Goal: Task Accomplishment & Management: Complete application form

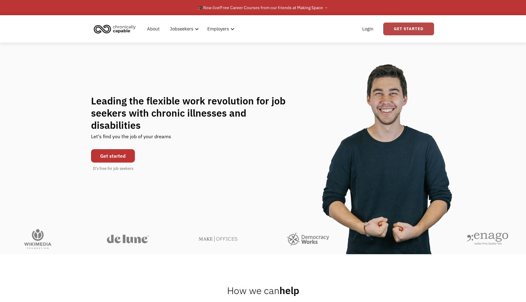
click at [398, 32] on link "Get Started" at bounding box center [408, 29] width 51 height 13
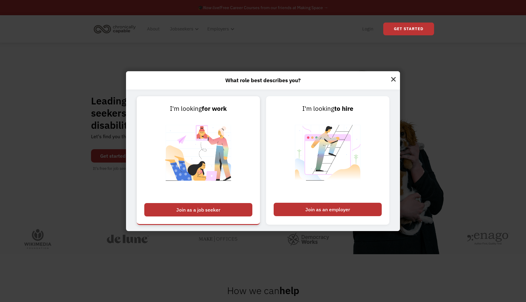
click at [169, 215] on div "Join as a job seeker" at bounding box center [198, 209] width 108 height 13
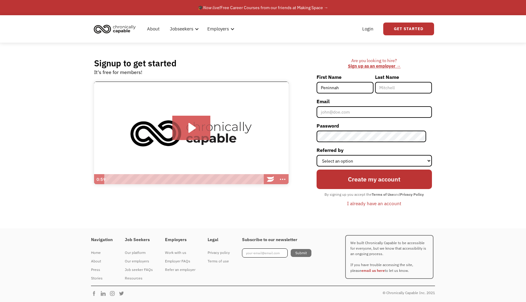
type input "Peninnah"
click at [414, 84] on input "Last Name" at bounding box center [403, 88] width 57 height 12
type input "Posey"
click at [372, 109] on input "Email" at bounding box center [374, 112] width 115 height 12
type input "peninnahlposey@gmail.com"
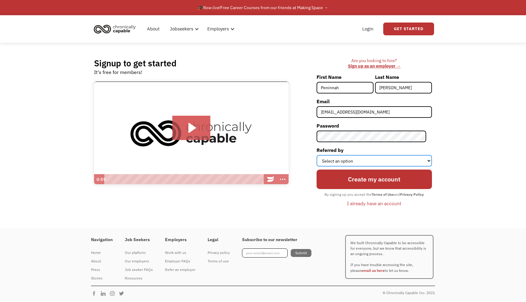
click at [368, 157] on select "Select an option Instagram Facebook Twitter Search Engine News Article Word of …" at bounding box center [374, 161] width 115 height 12
select select "Word of Mouth"
click at [322, 155] on select "Select an option Instagram Facebook Twitter Search Engine News Article Word of …" at bounding box center [374, 161] width 115 height 12
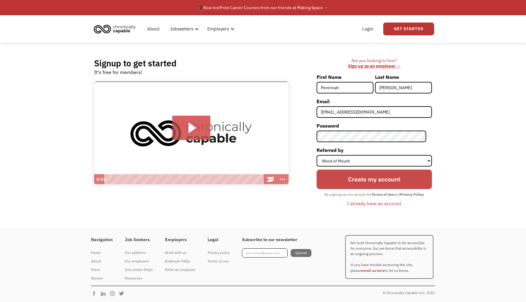
click at [342, 172] on input "Create my account" at bounding box center [374, 179] width 115 height 19
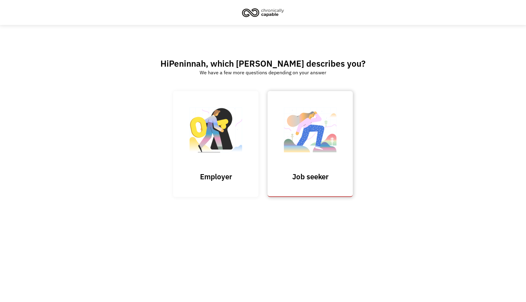
click at [282, 146] on img at bounding box center [310, 132] width 61 height 59
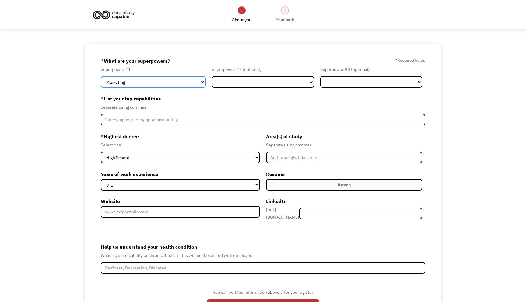
click at [197, 82] on select "Marketing Human Resources Finance Technology Operations Sales Industrial & Manu…" at bounding box center [153, 82] width 105 height 12
select select "Design"
click at [101, 76] on select "Marketing Human Resources Finance Technology Operations Sales Industrial & Manu…" at bounding box center [153, 82] width 105 height 12
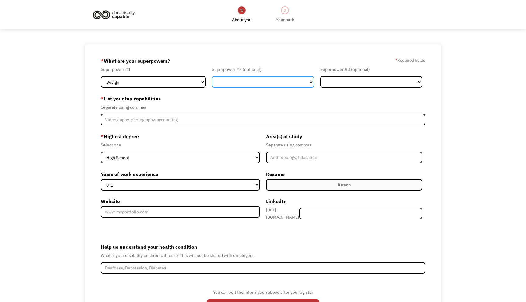
click at [259, 79] on select "Marketing Human Resources Finance Technology Operations Sales Industrial & Manu…" at bounding box center [263, 82] width 102 height 12
select select "Marketing"
click at [212, 76] on select "Marketing Human Resources Finance Technology Operations Sales Industrial & Manu…" at bounding box center [263, 82] width 102 height 12
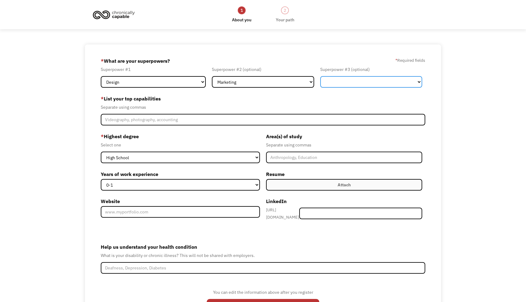
click at [369, 83] on select "Marketing Human Resources Finance Technology Operations Sales Industrial & Manu…" at bounding box center [371, 82] width 102 height 12
select select "Communications & Public Relations"
click at [320, 76] on select "Marketing Human Resources Finance Technology Operations Sales Industrial & Manu…" at bounding box center [371, 82] width 102 height 12
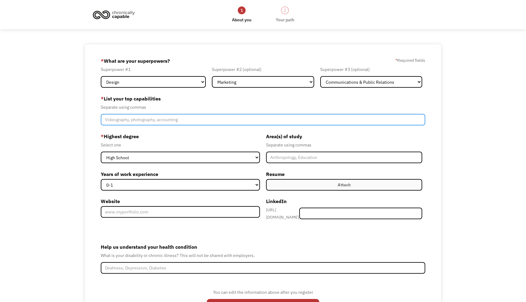
click at [217, 122] on input "Member-Create-Step1" at bounding box center [263, 120] width 324 height 12
type input "Illustration, Animation, Layout Design, Comics, Social Media, Video Editing"
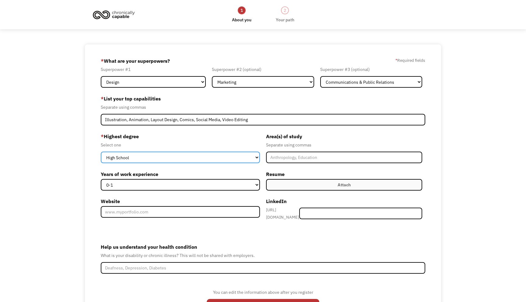
click at [183, 157] on select "High School Associates Bachelors Master's PhD" at bounding box center [180, 158] width 159 height 12
select select "bachelors"
click at [101, 152] on select "High School Associates Bachelors Master's PhD" at bounding box center [180, 158] width 159 height 12
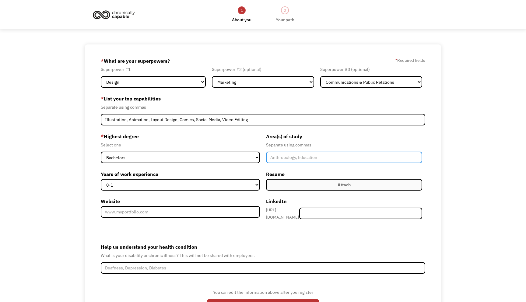
click at [289, 158] on input "Member-Create-Step1" at bounding box center [344, 158] width 156 height 12
type input "Art and Design"
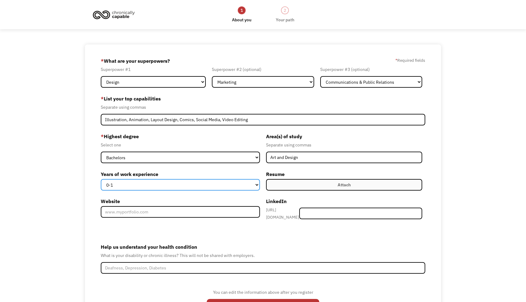
click at [255, 186] on select "0-1 2-4 5-10 11-15 15+" at bounding box center [180, 185] width 159 height 12
select select "2-4"
click at [101, 179] on select "0-1 2-4 5-10 11-15 15+" at bounding box center [180, 185] width 159 height 12
click at [293, 179] on label "Attach" at bounding box center [344, 185] width 156 height 12
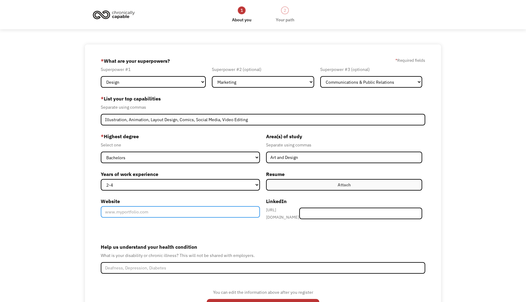
click at [198, 212] on input "Website" at bounding box center [180, 212] width 159 height 12
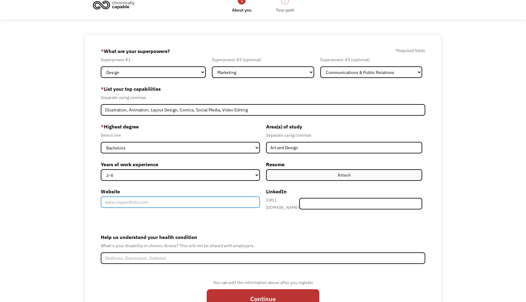
scroll to position [9, 0]
paste input "https://peninnahposey.weebly.com/"
type input "https://peninnahposey.weebly.com/"
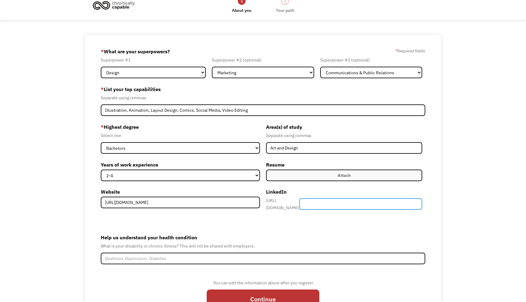
click at [342, 199] on input "Member-Create-Step1" at bounding box center [360, 204] width 123 height 12
paste input "peninnah-posey-2609821b3"
type input "peninnah-posey-2609821b3"
click at [317, 221] on form "68dda6a1de5fb6b336f118ef peninnahlposey@gmail.com Peninnah Posey Word of Mouth …" at bounding box center [263, 181] width 324 height 268
click at [281, 177] on label "Attach" at bounding box center [344, 176] width 156 height 12
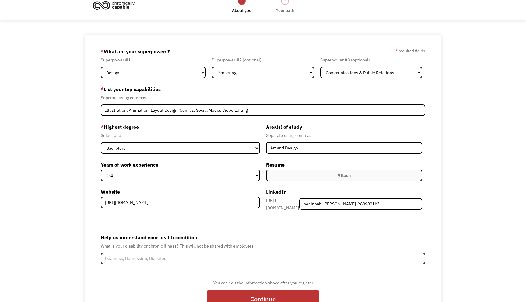
click at [283, 178] on label "Attach" at bounding box center [344, 176] width 156 height 12
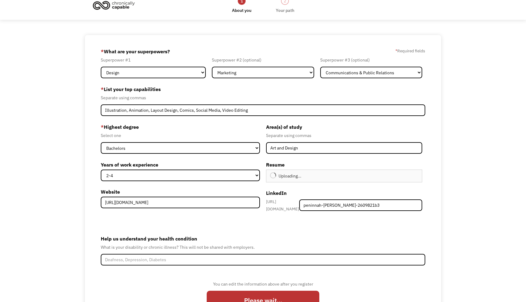
type input "Continue"
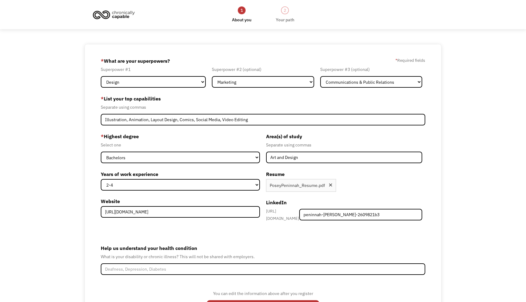
scroll to position [47, 0]
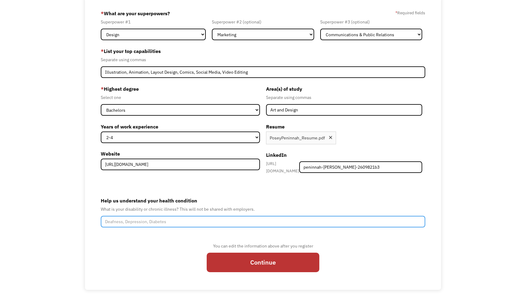
click at [247, 222] on input "Help us understand your health condition" at bounding box center [263, 222] width 324 height 12
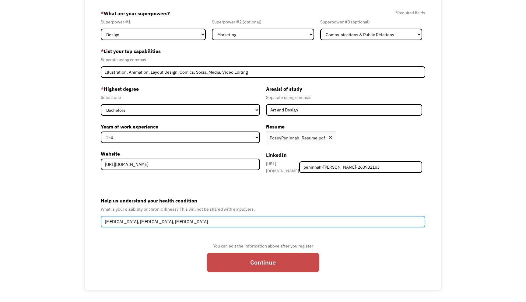
type input "Deafness, Epilepsy, Executive Dysfunction"
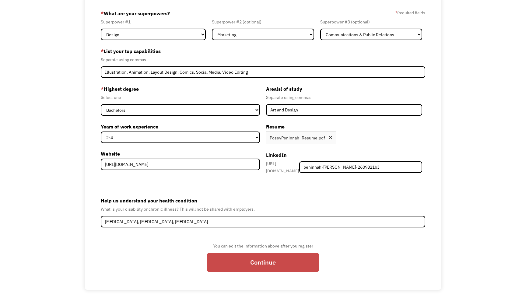
click at [272, 253] on input "Continue" at bounding box center [263, 262] width 113 height 19
type input "Please wait..."
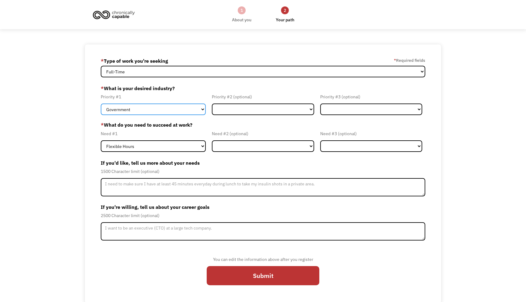
click at [199, 107] on select "Government Finance & Insurance Health & Social Care Tech & Engineering Creative…" at bounding box center [153, 109] width 105 height 12
select select "Creative & Design"
click at [101, 103] on select "Government Finance & Insurance Health & Social Care Tech & Engineering Creative…" at bounding box center [153, 109] width 105 height 12
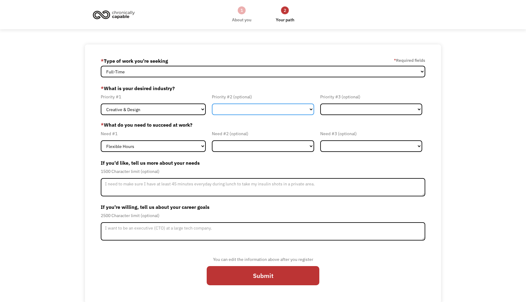
click at [241, 108] on select "Government Finance & Insurance Health & Social Care Tech & Engineering Creative…" at bounding box center [263, 109] width 102 height 12
select select "Education"
click at [212, 103] on select "Government Finance & Insurance Health & Social Care Tech & Engineering Creative…" at bounding box center [263, 109] width 102 height 12
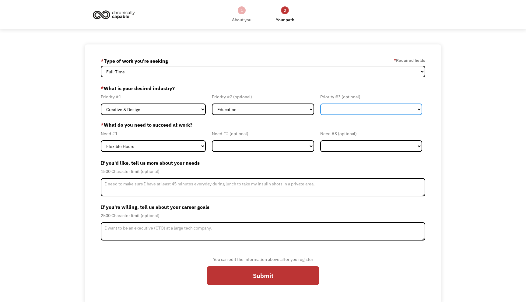
click at [345, 106] on select "Government Finance & Insurance Health & Social Care Tech & Engineering Creative…" at bounding box center [371, 109] width 102 height 12
select select "Administrative"
click at [320, 103] on select "Government Finance & Insurance Health & Social Care Tech & Engineering Creative…" at bounding box center [371, 109] width 102 height 12
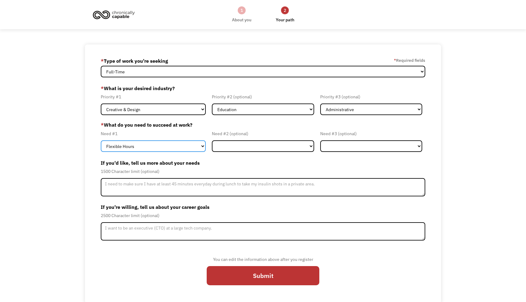
click at [188, 148] on select "Flexible Hours Remote Work Service Animal On-site Accommodations Visual Support…" at bounding box center [153, 146] width 105 height 12
select select "Remote Work"
click at [101, 140] on select "Flexible Hours Remote Work Service Animal On-site Accommodations Visual Support…" at bounding box center [153, 146] width 105 height 12
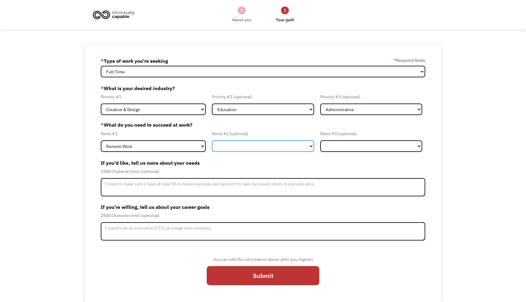
click at [241, 145] on select "Flexible Hours Remote Work Service Animal On-site Accommodations Visual Support…" at bounding box center [263, 146] width 102 height 12
select select "Hearing Support"
click at [212, 140] on select "Flexible Hours Remote Work Service Animal On-site Accommodations Visual Support…" at bounding box center [263, 146] width 102 height 12
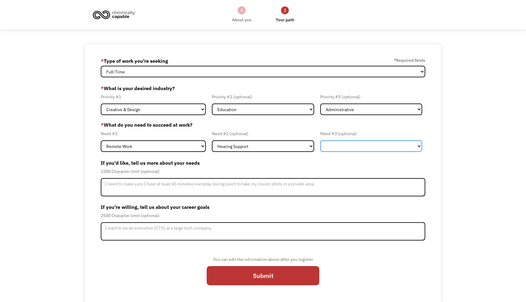
click at [332, 148] on select "Flexible Hours Remote Work Service Animal On-site Accommodations Visual Support…" at bounding box center [371, 146] width 102 height 12
select select "Flexible Hours"
click at [320, 140] on select "Flexible Hours Remote Work Service Animal On-site Accommodations Visual Support…" at bounding box center [371, 146] width 102 height 12
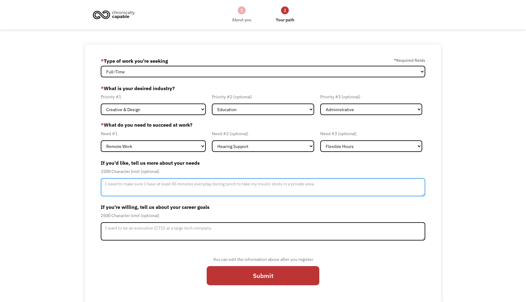
click at [195, 186] on textarea "Member-Update-Form-Step2" at bounding box center [263, 187] width 324 height 18
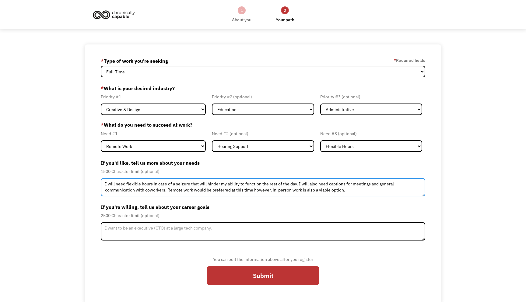
type textarea "I will need flexible hours in case of a seizure that will hinder my ability to …"
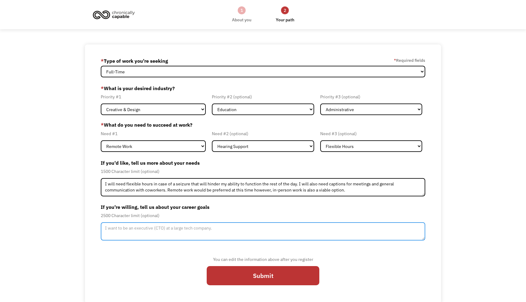
click at [143, 228] on textarea "Member-Update-Form-Step2" at bounding box center [263, 231] width 324 height 18
type textarea "I want to work within the creative and entertainment industry doing illustrativ…"
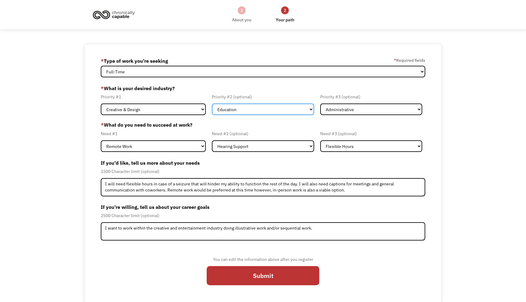
click at [245, 107] on select "Government Finance & Insurance Health & Social Care Tech & Engineering Creative…" at bounding box center [263, 109] width 102 height 12
select select "Administrative"
click at [212, 103] on select "Government Finance & Insurance Health & Social Care Tech & Engineering Creative…" at bounding box center [263, 109] width 102 height 12
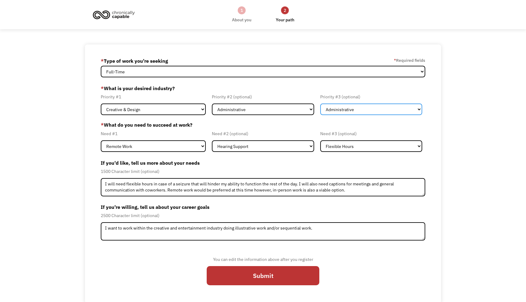
click at [324, 107] on select "Government Finance & Insurance Health & Social Care Tech & Engineering Creative…" at bounding box center [371, 109] width 102 height 12
select select "Education"
click at [320, 103] on select "Government Finance & Insurance Health & Social Care Tech & Engineering Creative…" at bounding box center [371, 109] width 102 height 12
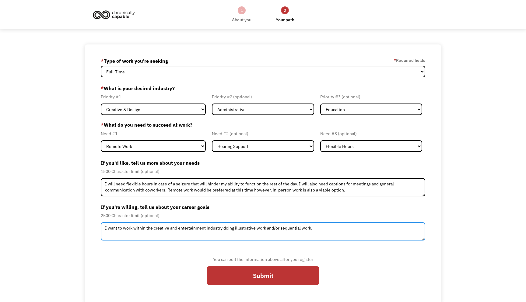
click at [317, 232] on textarea "I want to work within the creative and entertainment industry doing illustrativ…" at bounding box center [263, 231] width 324 height 18
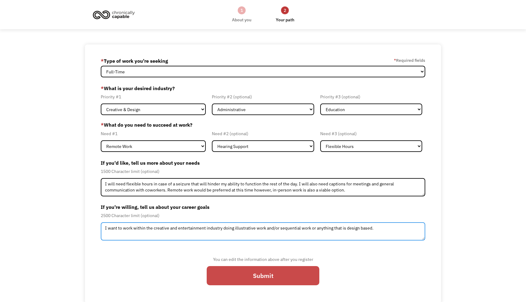
type textarea "I want to work within the creative and entertainment industry doing illustrativ…"
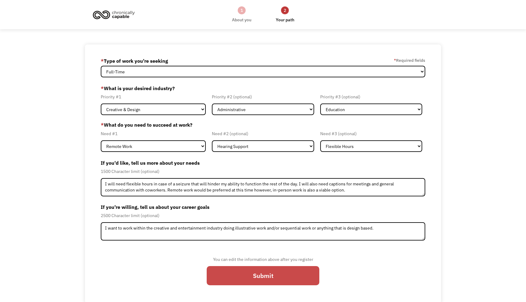
click at [296, 279] on input "Submit" at bounding box center [263, 275] width 113 height 19
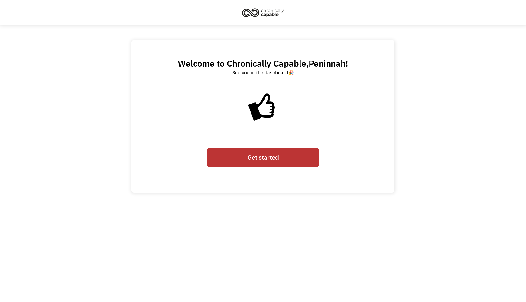
click at [274, 162] on link "Get started" at bounding box center [263, 157] width 113 height 19
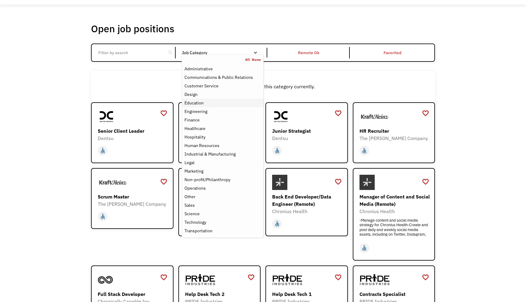
scroll to position [21, 0]
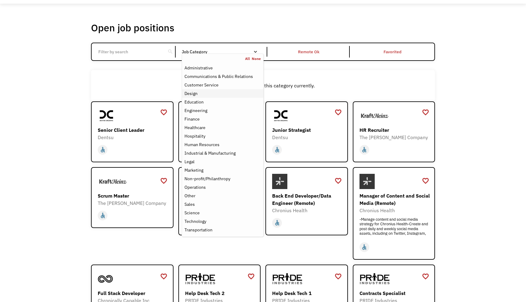
click at [212, 93] on div "Design" at bounding box center [222, 93] width 76 height 7
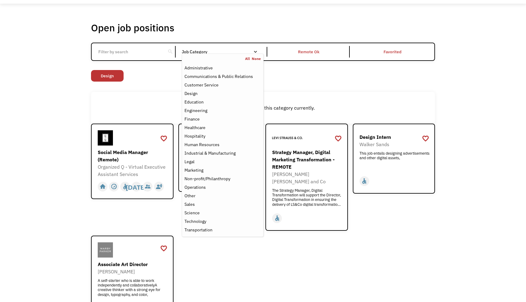
click at [148, 107] on div "There aren't any jobs in this category currently." at bounding box center [263, 107] width 338 height 7
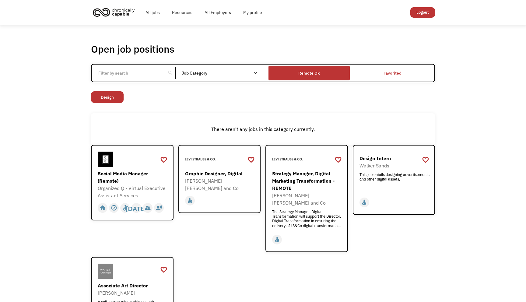
click at [320, 71] on div "Remote Ok" at bounding box center [308, 73] width 81 height 12
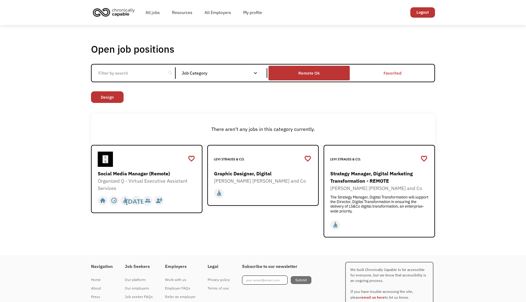
click at [320, 71] on div "Remote Ok" at bounding box center [308, 73] width 81 height 12
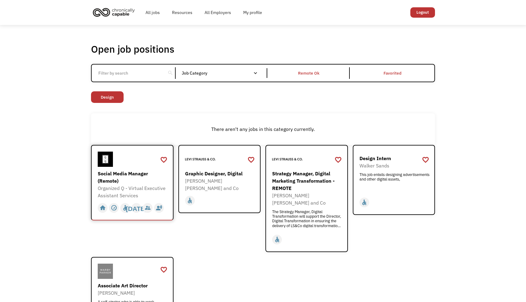
click at [117, 190] on div "Organized Q - Virtual Executive Assistant Services" at bounding box center [133, 191] width 71 height 15
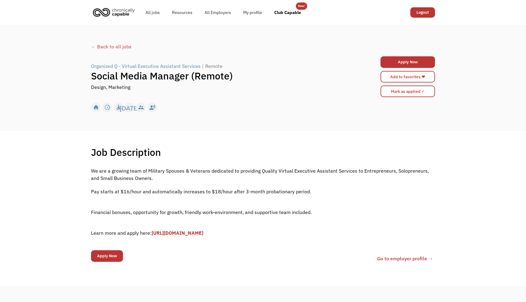
click at [95, 47] on div "← Back to all jobs" at bounding box center [263, 46] width 344 height 7
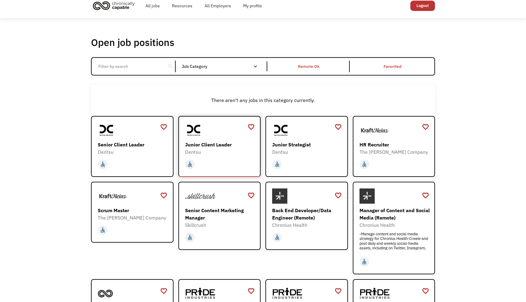
scroll to position [20, 0]
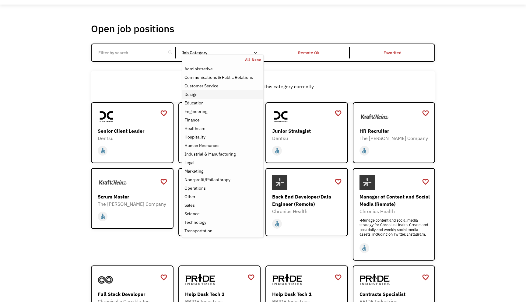
click at [202, 93] on div "Design" at bounding box center [222, 94] width 76 height 7
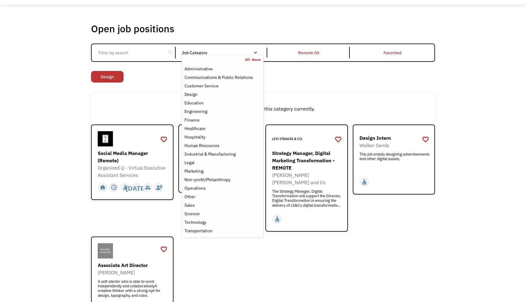
click at [338, 89] on div "Open job positions You have X liked items Search search Filter by category Admi…" at bounding box center [263, 172] width 344 height 299
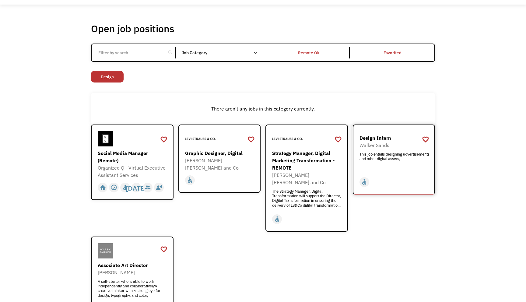
click at [368, 143] on div "Walker Sands" at bounding box center [394, 145] width 71 height 7
click at [201, 163] on div "[PERSON_NAME] [PERSON_NAME] and Co" at bounding box center [220, 164] width 71 height 15
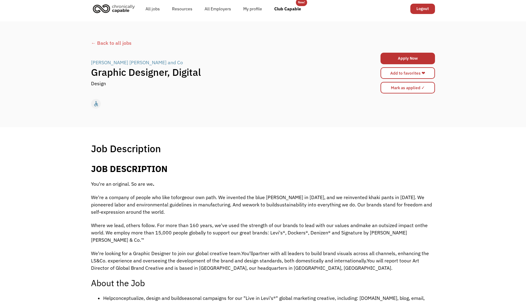
scroll to position [3, 0]
click at [386, 74] on link "Add to favorites ❤" at bounding box center [407, 74] width 54 height 12
click at [103, 40] on div "← Back to all jobs" at bounding box center [263, 43] width 344 height 7
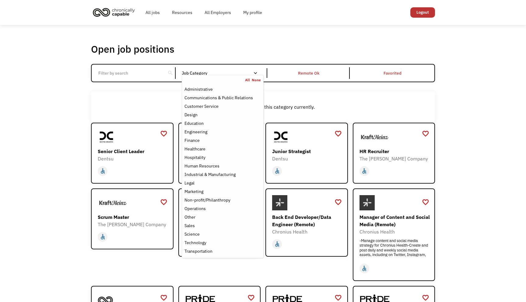
click at [191, 69] on div "Job Category" at bounding box center [223, 73] width 82 height 10
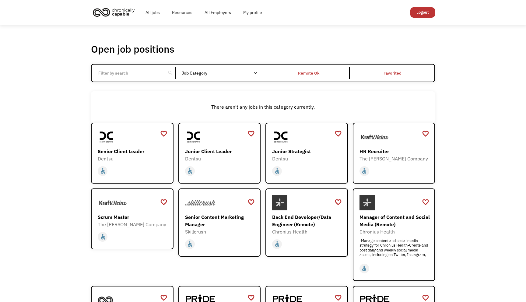
click at [191, 69] on div "Job Category" at bounding box center [223, 73] width 82 height 10
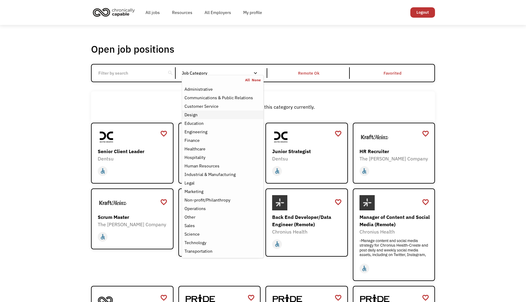
click at [198, 116] on div "Design" at bounding box center [222, 114] width 76 height 7
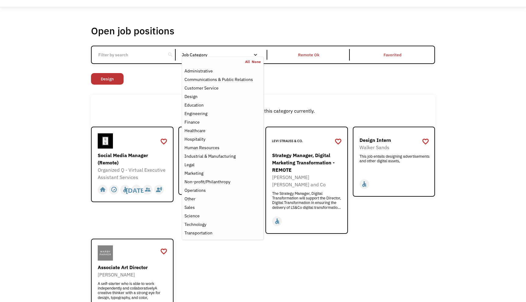
scroll to position [19, 0]
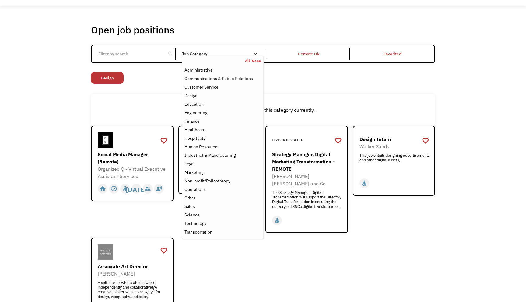
click at [128, 106] on div "There aren't any jobs in this category currently." at bounding box center [263, 109] width 338 height 7
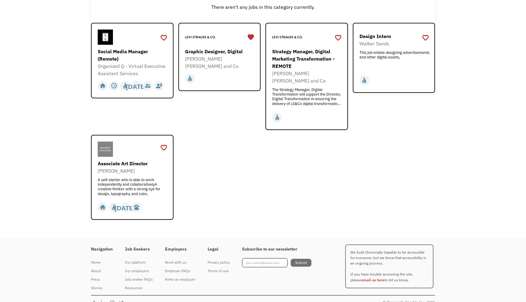
scroll to position [124, 0]
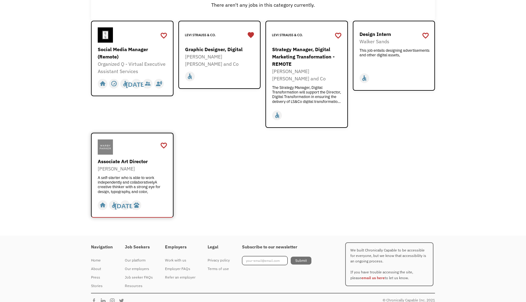
click at [136, 146] on div at bounding box center [133, 146] width 71 height 15
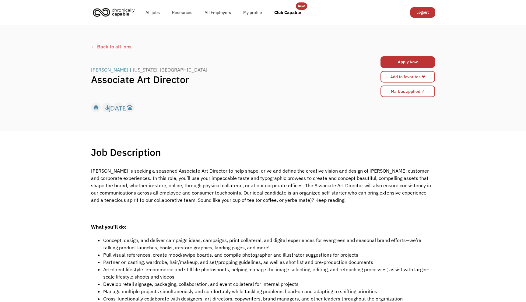
click at [116, 45] on div "← Back to all jobs" at bounding box center [263, 46] width 344 height 7
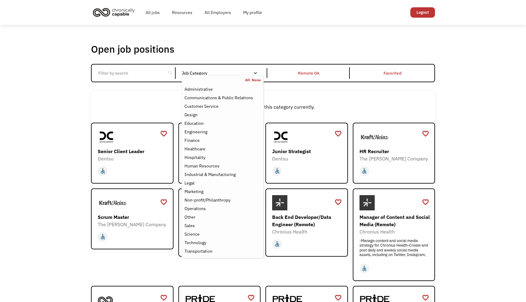
click at [204, 69] on div "Job Category" at bounding box center [223, 73] width 82 height 10
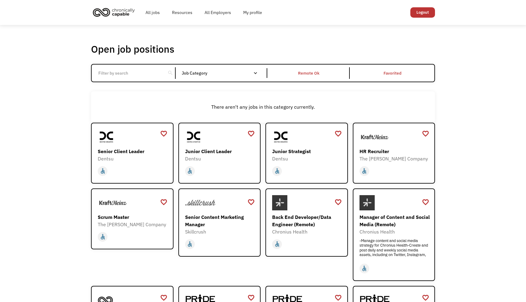
click at [203, 69] on div "Job Category" at bounding box center [223, 73] width 82 height 10
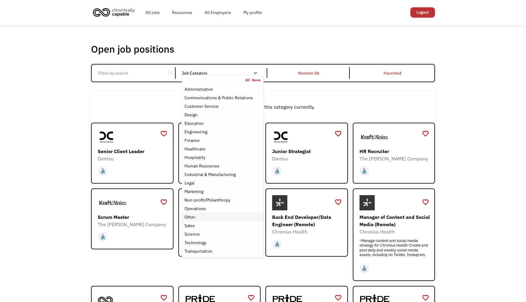
click at [204, 216] on div "Other" at bounding box center [222, 216] width 76 height 7
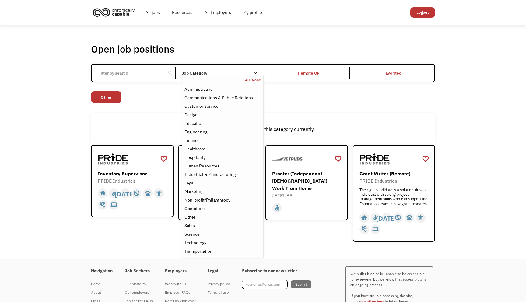
click at [147, 121] on div "There aren't any jobs in this category currently." at bounding box center [263, 129] width 344 height 32
click at [198, 75] on div "Job Category" at bounding box center [223, 73] width 82 height 4
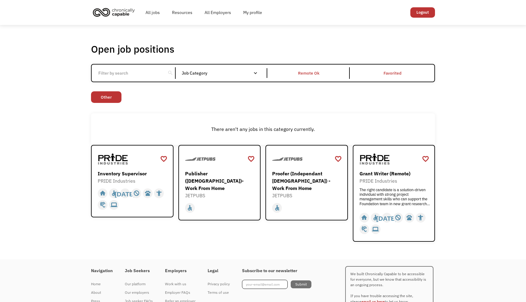
click at [198, 75] on div "Job Category" at bounding box center [223, 73] width 82 height 4
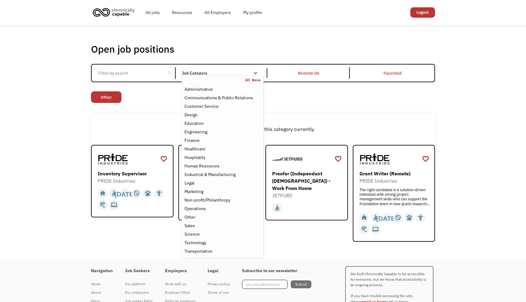
click at [248, 79] on link "All" at bounding box center [248, 80] width 7 height 5
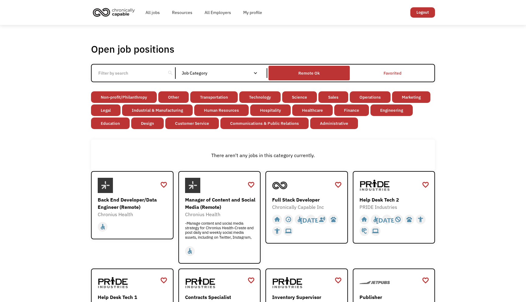
click at [305, 76] on div "Remote Ok" at bounding box center [308, 72] width 21 height 7
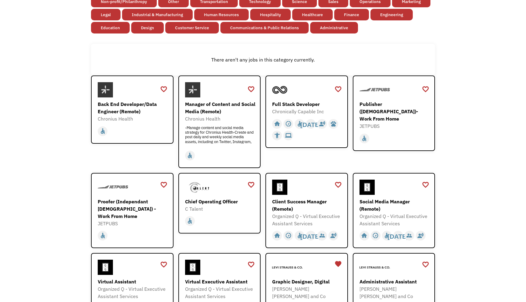
scroll to position [96, 0]
click at [380, 129] on div "home slow_motion_video accessible today not_interested supervisor_account recor…" at bounding box center [394, 136] width 71 height 15
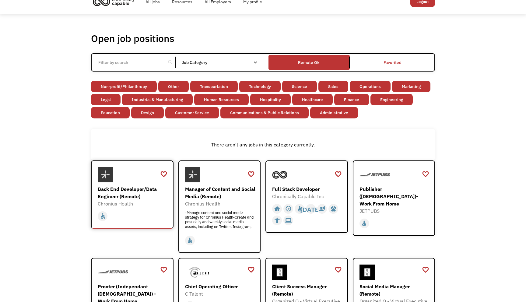
scroll to position [9, 0]
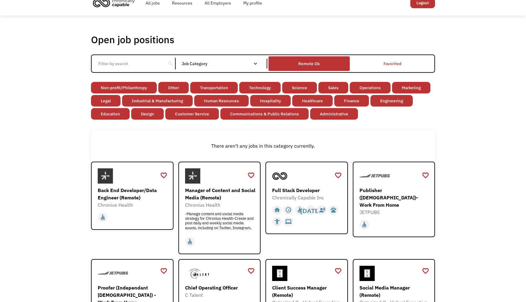
click at [304, 60] on div "Remote Ok" at bounding box center [308, 63] width 21 height 7
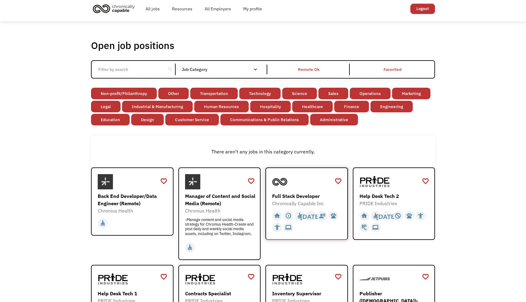
scroll to position [0, 0]
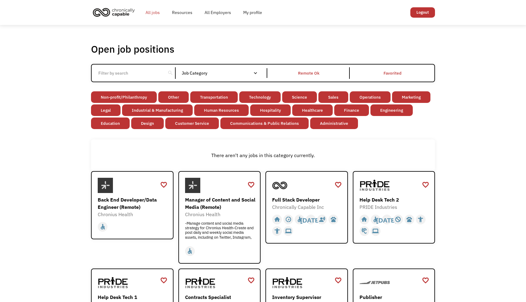
click at [153, 14] on link "All jobs" at bounding box center [152, 12] width 26 height 19
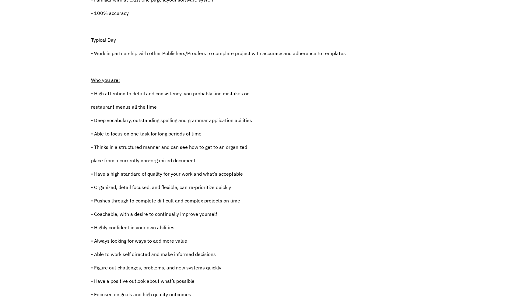
scroll to position [248, 0]
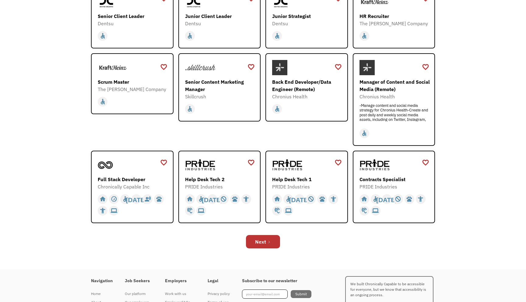
scroll to position [176, 0]
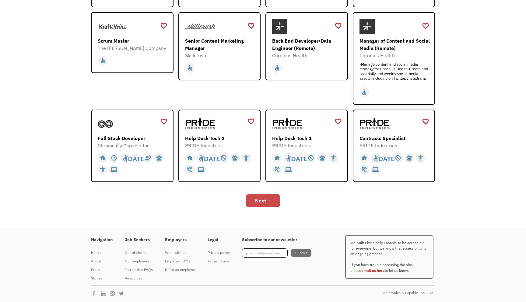
click at [258, 202] on div "Next" at bounding box center [260, 200] width 11 height 7
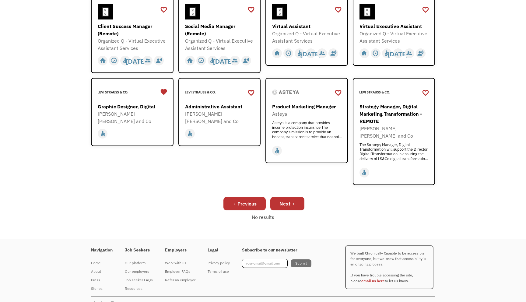
scroll to position [198, 0]
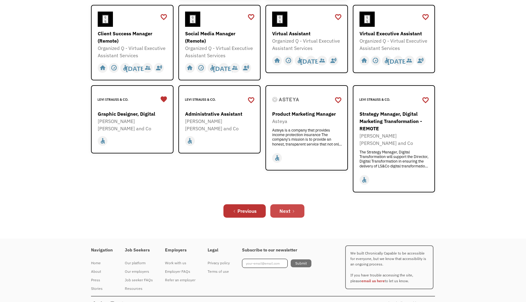
click at [286, 207] on div "Next" at bounding box center [284, 210] width 11 height 7
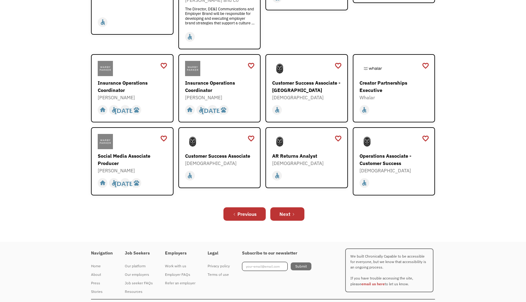
scroll to position [187, 0]
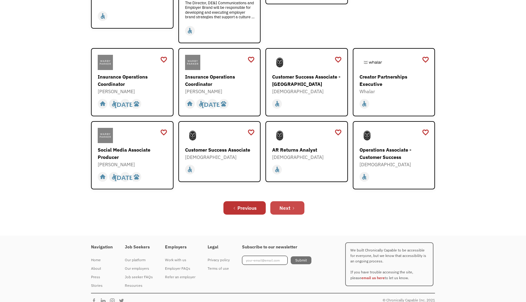
click at [290, 206] on link "Next" at bounding box center [287, 207] width 34 height 13
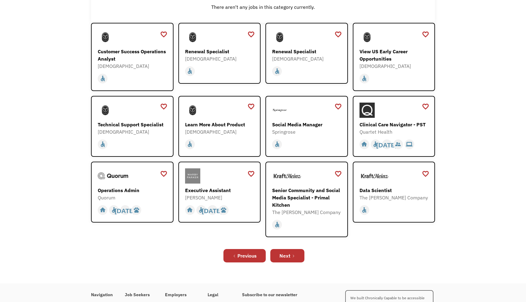
scroll to position [101, 0]
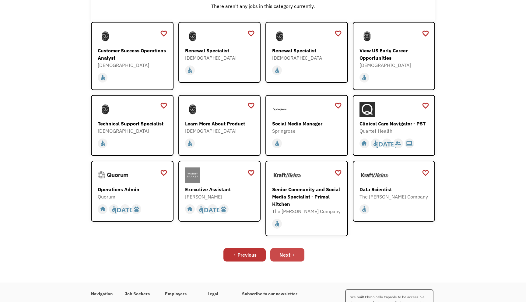
click at [283, 251] on link "Next" at bounding box center [287, 254] width 34 height 13
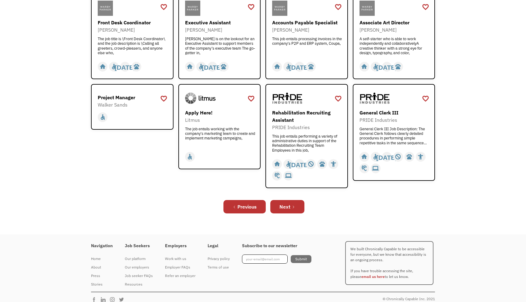
scroll to position [204, 0]
click at [284, 205] on div "Next" at bounding box center [284, 206] width 11 height 7
